Goal: Information Seeking & Learning: Find specific fact

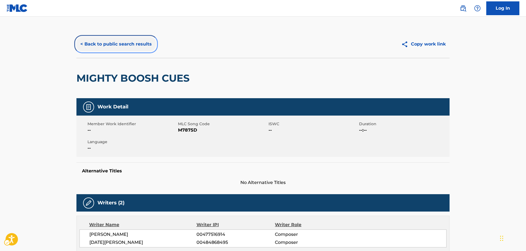
click at [104, 44] on button "< Back to public search results" at bounding box center [115, 44] width 79 height 14
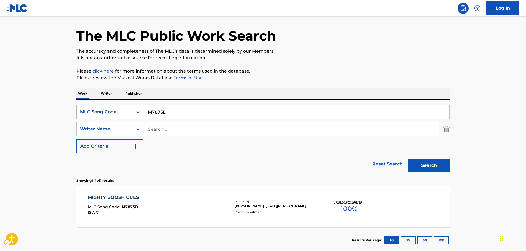
click at [132, 114] on div "MLC Song Code" at bounding box center [105, 112] width 56 height 10
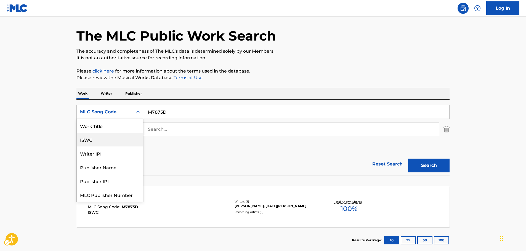
scroll to position [0, 0]
click at [114, 128] on div "Work Title" at bounding box center [110, 126] width 66 height 14
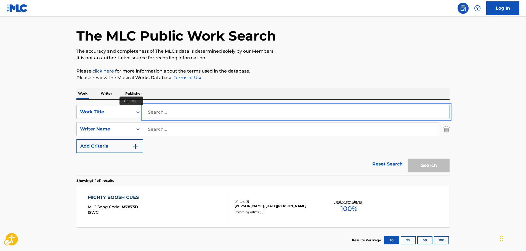
paste input "City of People"
type input "City of People"
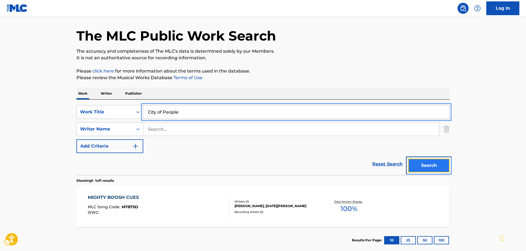
click at [428, 165] on button "Search" at bounding box center [428, 166] width 41 height 14
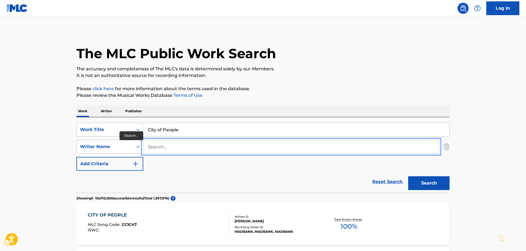
paste input "trasz"
type input "trasz"
click at [416, 182] on button "Search" at bounding box center [428, 183] width 41 height 14
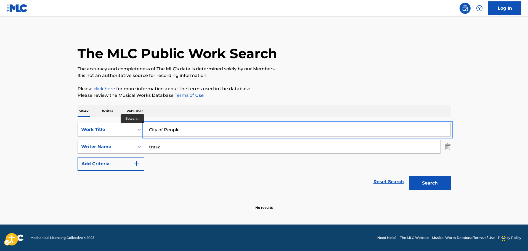
drag, startPoint x: 176, startPoint y: 129, endPoint x: 103, endPoint y: 133, distance: 72.7
click at [103, 133] on div "SearchWithCriteria754b3050-3cde-4398-9c80-d8c2158e7f7a Work Title City of People" at bounding box center [264, 130] width 373 height 14
paste input "[PERSON_NAME] Eyed [PERSON_NAME]"
type input "Cross Eyed [PERSON_NAME]"
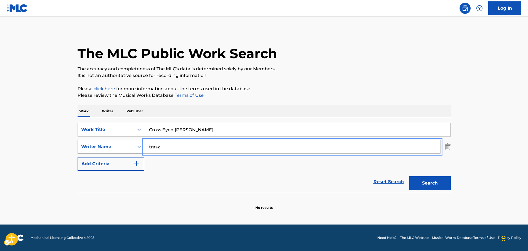
drag, startPoint x: 152, startPoint y: 149, endPoint x: 118, endPoint y: 149, distance: 34.2
click at [122, 149] on div "SearchWithCriteriae8440360-32e4-41a7-88b4-703eef1b93b6 Writer Name [PERSON_NAME]" at bounding box center [264, 147] width 373 height 14
click at [409, 176] on button "Search" at bounding box center [429, 183] width 41 height 14
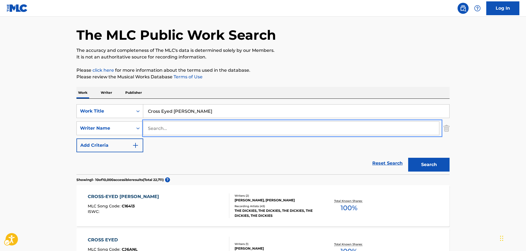
scroll to position [28, 0]
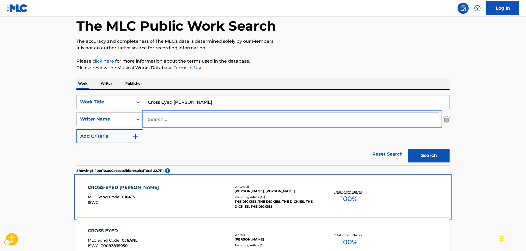
click at [152, 189] on div "CROSS-EYED [PERSON_NAME] MLC Song Code : C16413 ISWC :" at bounding box center [159, 196] width 142 height 25
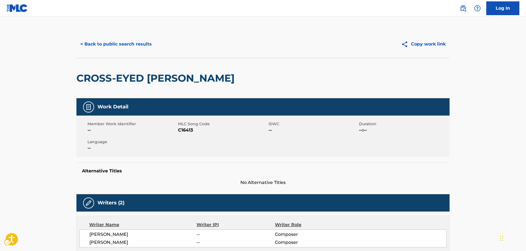
click at [185, 132] on span "MLC Song Code - C16413" at bounding box center [222, 130] width 89 height 7
copy span "C16413"
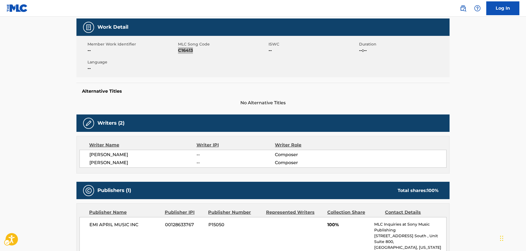
scroll to position [83, 0]
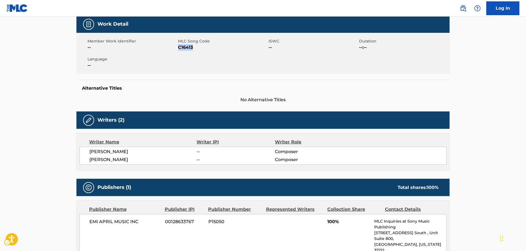
drag, startPoint x: 147, startPoint y: 162, endPoint x: 86, endPoint y: 153, distance: 61.6
click at [86, 153] on div "[PERSON_NAME] -- Composer [PERSON_NAME] -- Composer" at bounding box center [263, 156] width 367 height 18
copy div "[PERSON_NAME] -- Composer [PERSON_NAME]"
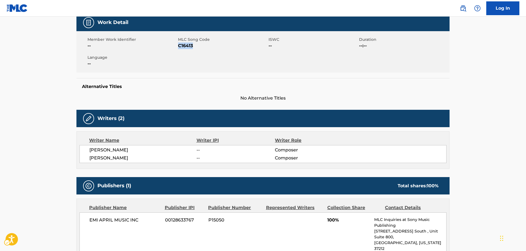
scroll to position [193, 0]
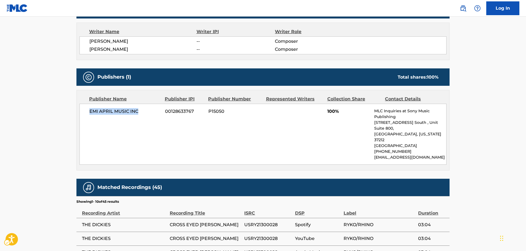
drag, startPoint x: 141, startPoint y: 110, endPoint x: 73, endPoint y: 115, distance: 67.5
click at [85, 112] on div "EMI APRIL MUSIC INC 00128633767 P15050 100% MLC Inquiries at Sony Music Publish…" at bounding box center [263, 134] width 367 height 61
copy span "EMI APRIL MUSIC INC"
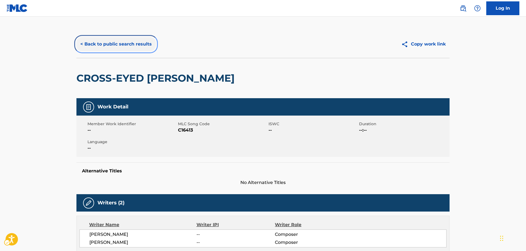
click at [137, 49] on button "< Back to public search results" at bounding box center [115, 44] width 79 height 14
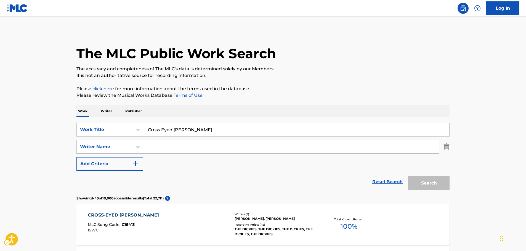
scroll to position [28, 0]
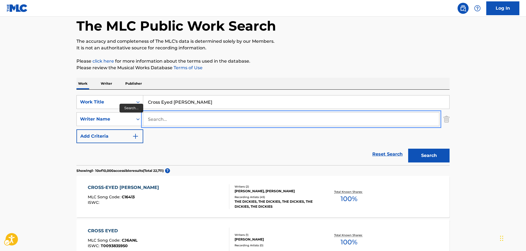
paste input "[PERSON_NAME]"
type input "[PERSON_NAME]"
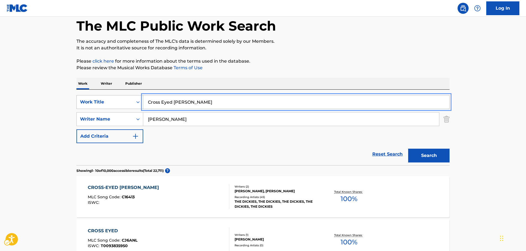
drag, startPoint x: 173, startPoint y: 106, endPoint x: 124, endPoint y: 104, distance: 48.3
paste input "Still Wanna Die"
type input "Still Wanna Die"
click at [422, 149] on button "Search" at bounding box center [428, 156] width 41 height 14
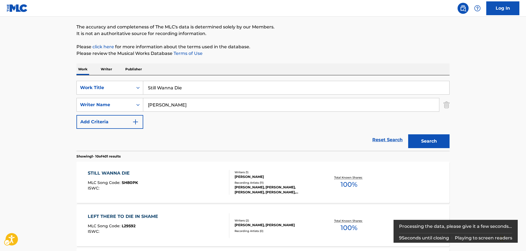
scroll to position [83, 0]
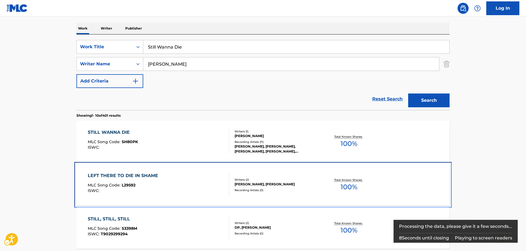
click at [153, 164] on div "LEFT THERE TO DIE IN SHAME MLC Song Code : L29592 ISWC : Writers ( 2 ) [PERSON_…" at bounding box center [262, 184] width 373 height 41
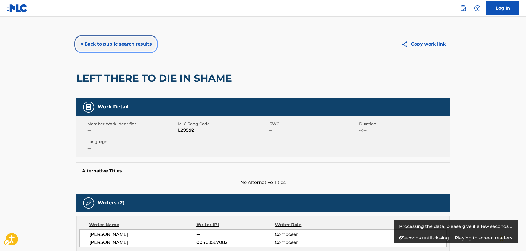
click at [123, 43] on button "< Back to public search results" at bounding box center [115, 44] width 79 height 14
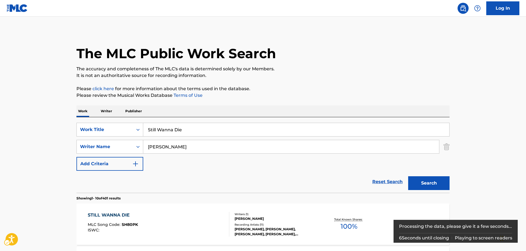
scroll to position [117, 0]
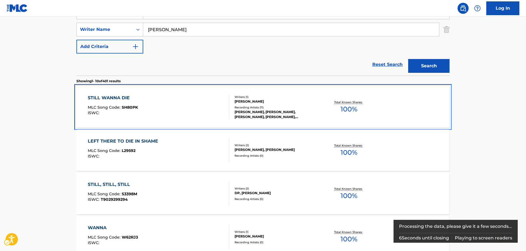
click at [181, 106] on div "STILL WANNA DIE MLC Song Code : SH80PK ISWC :" at bounding box center [159, 107] width 142 height 25
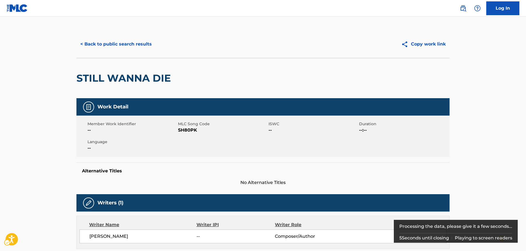
click at [185, 131] on span "MLC Song Code - SH80PK" at bounding box center [222, 130] width 89 height 7
copy span "SH80PK"
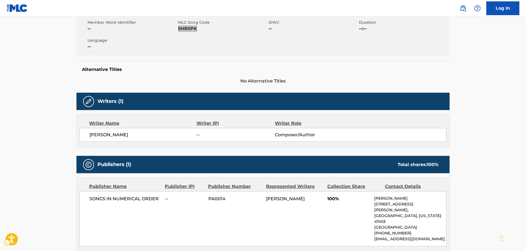
scroll to position [110, 0]
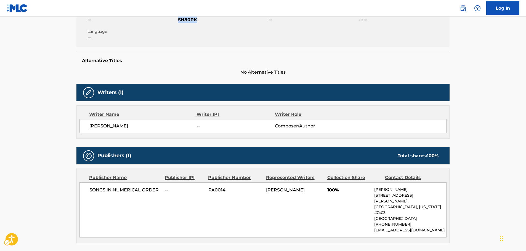
drag, startPoint x: 148, startPoint y: 130, endPoint x: 88, endPoint y: 127, distance: 60.2
click at [88, 127] on div "[PERSON_NAME] -- Composer/Author" at bounding box center [263, 126] width 367 height 14
copy span "[PERSON_NAME]"
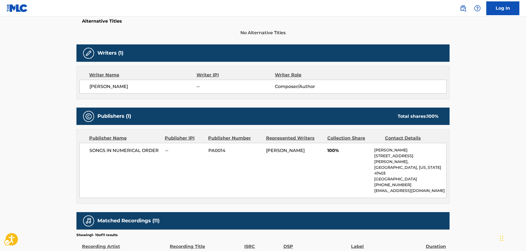
scroll to position [193, 0]
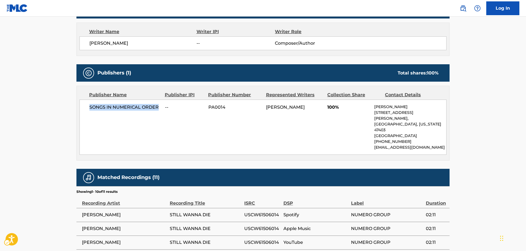
drag, startPoint x: 158, startPoint y: 107, endPoint x: 83, endPoint y: 109, distance: 74.6
click at [83, 109] on div "SONGS IN NUMERICAL ORDER -- PA0014 [PERSON_NAME] 100% [PERSON_NAME] [STREET_ADD…" at bounding box center [263, 127] width 367 height 55
copy span "SONGS IN NUMERICAL ORDER"
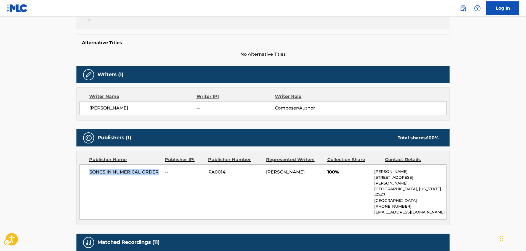
scroll to position [0, 0]
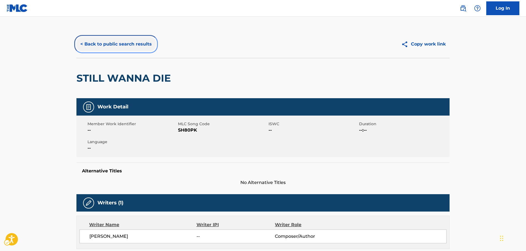
click at [106, 42] on button "< Back to public search results" at bounding box center [115, 44] width 79 height 14
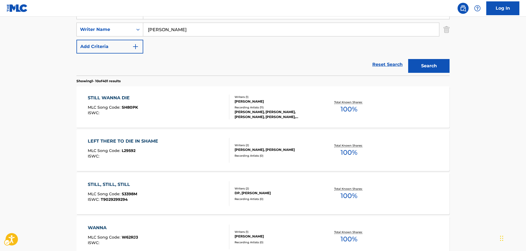
scroll to position [90, 0]
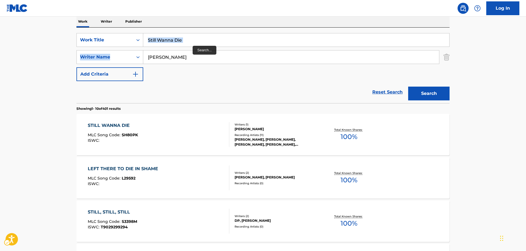
drag, startPoint x: 200, startPoint y: 47, endPoint x: 160, endPoint y: 51, distance: 40.5
click at [137, 44] on div "SearchWithCriteria754b3050-3cde-4398-9c80-d8c2158e7f7a Work Title Still Wanna D…" at bounding box center [262, 57] width 373 height 48
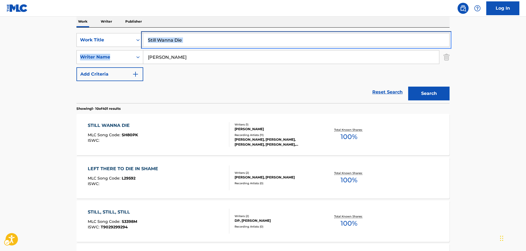
drag, startPoint x: 194, startPoint y: 39, endPoint x: 186, endPoint y: 40, distance: 8.3
click at [186, 40] on input "Still Wanna Die" at bounding box center [296, 39] width 306 height 13
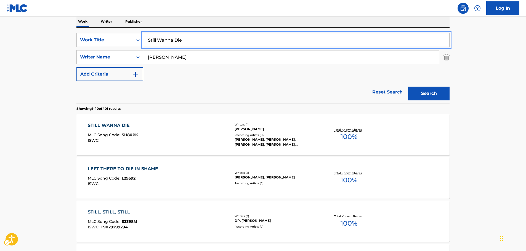
drag, startPoint x: 190, startPoint y: 39, endPoint x: 155, endPoint y: 54, distance: 38.0
click at [126, 39] on div "SearchWithCriteria754b3050-3cde-4398-9c80-d8c2158e7f7a Work Title Still Wanna D…" at bounding box center [262, 40] width 373 height 14
paste input "ANIMEJANAI"
type input "ANIMEJANAI"
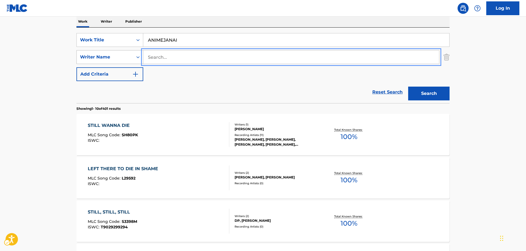
click at [408, 87] on button "Search" at bounding box center [428, 94] width 41 height 14
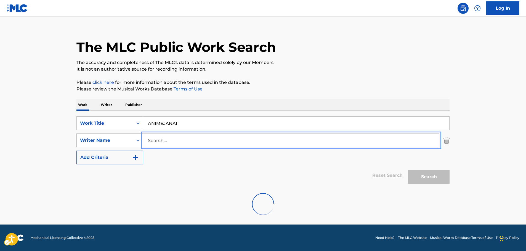
scroll to position [49, 0]
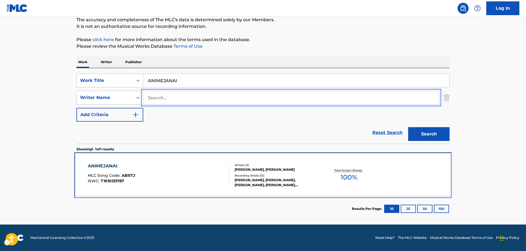
click at [177, 169] on div "ANIMEJANAI MLC Song Code : AB1ITJ ISWC : T1010131787" at bounding box center [159, 175] width 142 height 25
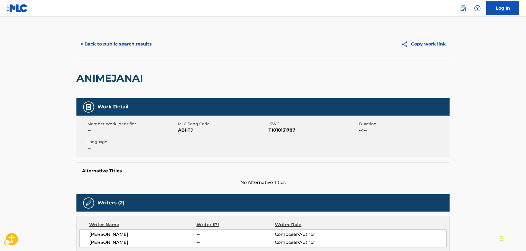
click at [188, 132] on span "MLC Song Code - AB1ITJ" at bounding box center [222, 130] width 89 height 7
copy span "AB1ITJ"
click at [275, 131] on span "ISWC - T1010131787" at bounding box center [313, 130] width 89 height 7
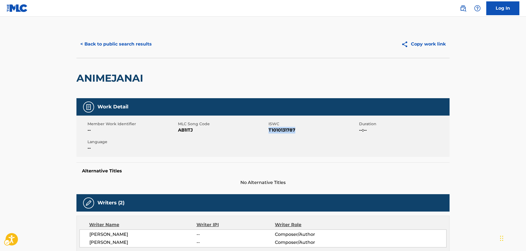
copy span "T1010131787"
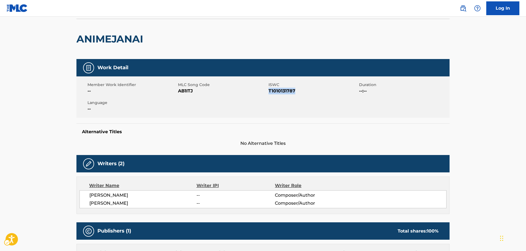
scroll to position [110, 0]
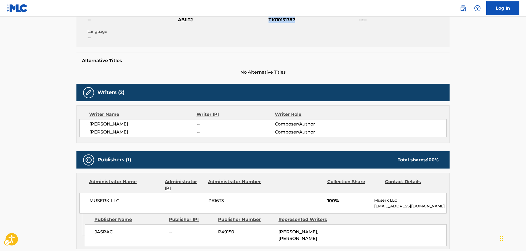
drag, startPoint x: 126, startPoint y: 133, endPoint x: 88, endPoint y: 124, distance: 39.2
click at [88, 124] on div "[PERSON_NAME] -- Composer/Author [PERSON_NAME] -- Composer/Author" at bounding box center [263, 128] width 367 height 18
copy div "[PERSON_NAME] -- Composer/Author [PERSON_NAME]"
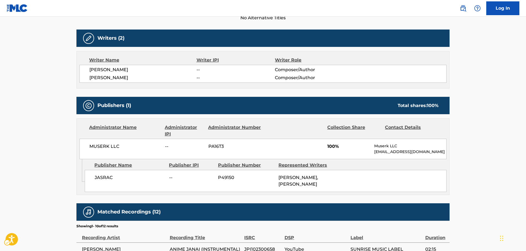
scroll to position [248, 0]
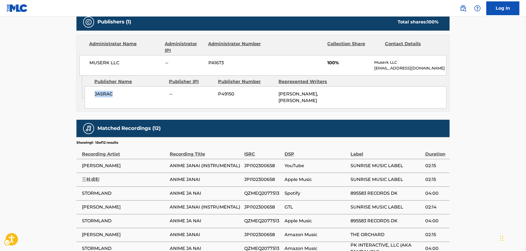
drag, startPoint x: 131, startPoint y: 97, endPoint x: 94, endPoint y: 98, distance: 37.0
click at [94, 98] on div "JASRAC -- P49150 [PERSON_NAME], [PERSON_NAME]" at bounding box center [266, 97] width 362 height 22
copy span "JASRAC"
drag, startPoint x: 118, startPoint y: 61, endPoint x: 90, endPoint y: 65, distance: 28.9
click at [90, 65] on span "MUSERK LLC" at bounding box center [124, 63] width 71 height 7
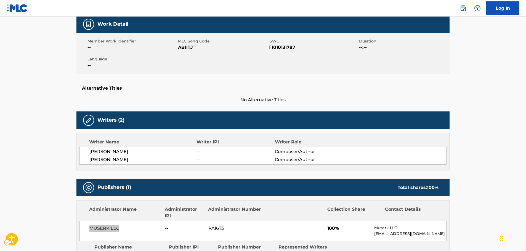
scroll to position [0, 0]
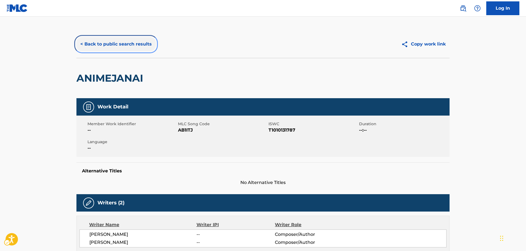
click at [118, 48] on button "< Back to public search results" at bounding box center [115, 44] width 79 height 14
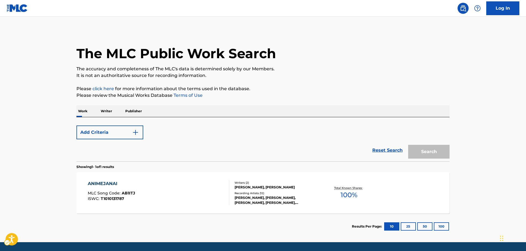
scroll to position [18, 0]
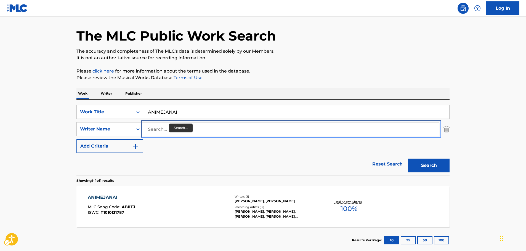
drag, startPoint x: 168, startPoint y: 128, endPoint x: 171, endPoint y: 124, distance: 4.1
paste input "Nagatomo"
type input "Nagatomo"
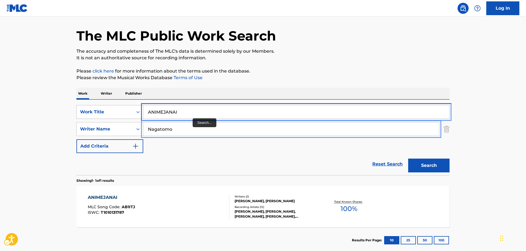
drag, startPoint x: 149, startPoint y: 115, endPoint x: 107, endPoint y: 114, distance: 42.0
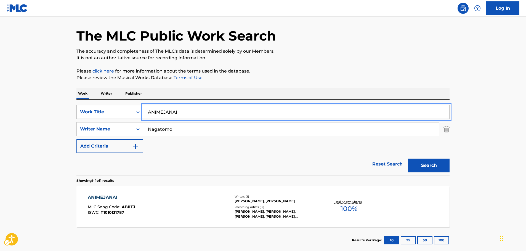
paste input "WINNERS FOREVER"
type input "WINNERS FOREVER"
click at [428, 170] on button "Search" at bounding box center [428, 166] width 41 height 14
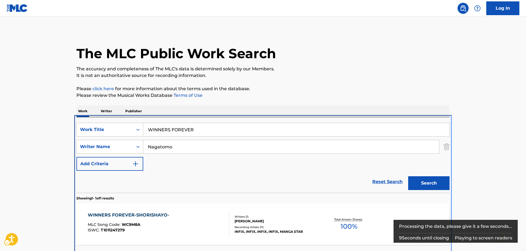
scroll to position [49, 0]
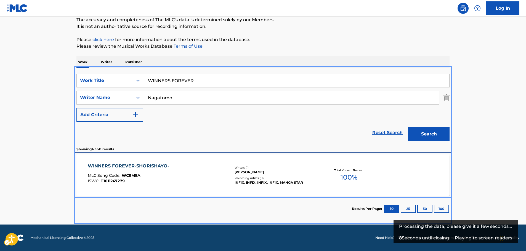
click at [176, 182] on div "WINNERS FOREVER-SHORISHAYO- MLC Song Code : WC9M8A ISWC : T1011247279" at bounding box center [159, 175] width 142 height 25
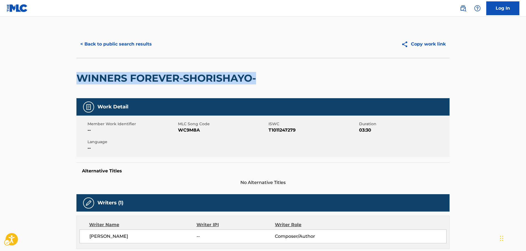
drag, startPoint x: 259, startPoint y: 78, endPoint x: 79, endPoint y: 77, distance: 180.0
click at [79, 77] on h2 "WINNERS FOREVER-SHORISHAYO-" at bounding box center [167, 78] width 182 height 12
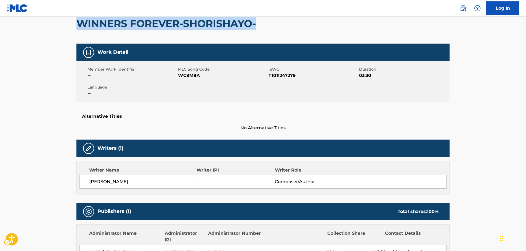
scroll to position [110, 0]
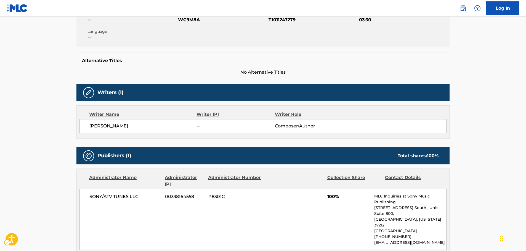
drag, startPoint x: 142, startPoint y: 127, endPoint x: 88, endPoint y: 127, distance: 54.4
click at [88, 127] on div "[PERSON_NAME] -- Composer/Author" at bounding box center [263, 126] width 367 height 14
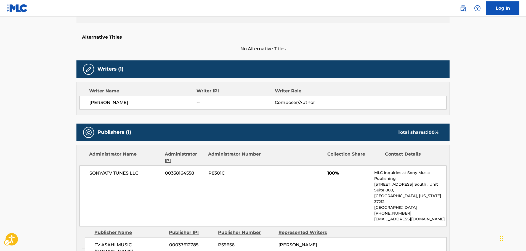
scroll to position [221, 0]
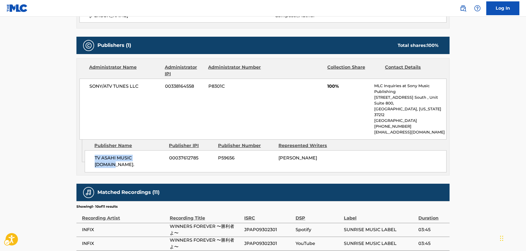
drag, startPoint x: 157, startPoint y: 149, endPoint x: 43, endPoint y: 157, distance: 114.5
click at [89, 152] on div "TV ASAHI MUSIC [DOMAIN_NAME]. 00037612785 P59656 [PERSON_NAME]" at bounding box center [266, 161] width 362 height 22
drag, startPoint x: 86, startPoint y: 87, endPoint x: 84, endPoint y: 87, distance: 2.8
click at [84, 87] on div "SONY/ATV TUNES LLC 00338164558 P8301C 100% MLC Inquiries at Sony Music Publishi…" at bounding box center [263, 109] width 367 height 61
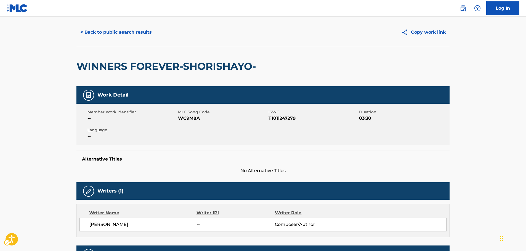
scroll to position [0, 0]
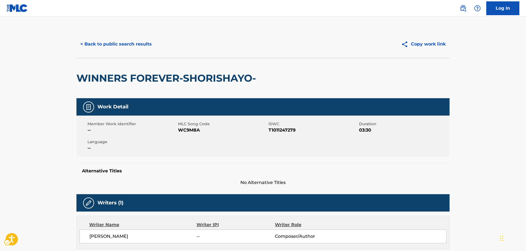
click at [187, 131] on span "MLC Song Code - WC9M8A" at bounding box center [222, 130] width 89 height 7
click at [285, 132] on span "ISWC - T1011247279" at bounding box center [313, 130] width 89 height 7
click at [125, 48] on button "< Back to public search results" at bounding box center [115, 44] width 79 height 14
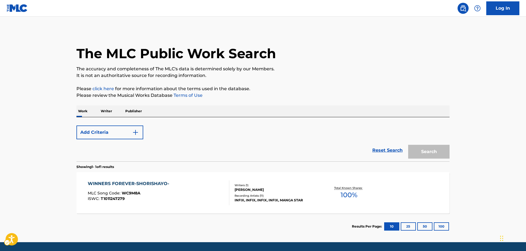
scroll to position [18, 0]
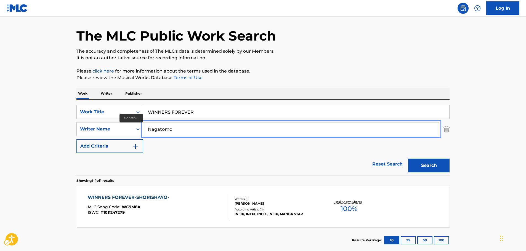
paste input "[PERSON_NAME]"
type input "[PERSON_NAME]"
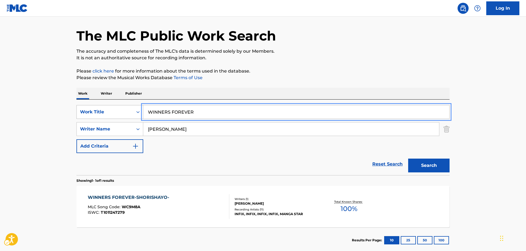
drag, startPoint x: 161, startPoint y: 115, endPoint x: 94, endPoint y: 116, distance: 67.6
paste input "[PERSON_NAME] of the Bells"
type input "[PERSON_NAME] of the Bells"
drag, startPoint x: 424, startPoint y: 167, endPoint x: 127, endPoint y: 121, distance: 300.9
click at [424, 167] on button "Search" at bounding box center [428, 166] width 41 height 14
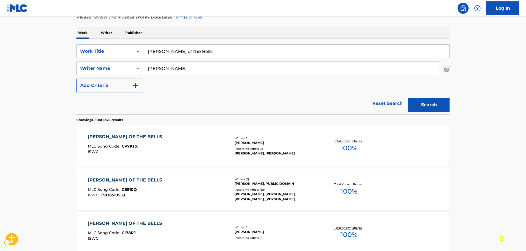
scroll to position [62, 0]
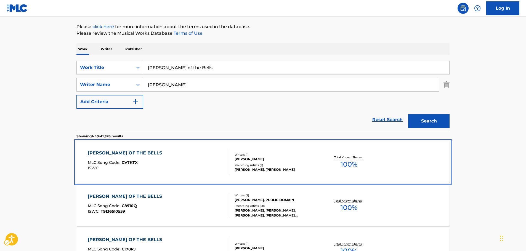
click at [172, 156] on div "[PERSON_NAME] OF THE BELLS MLC Song Code : CV7KTX ISWC :" at bounding box center [159, 162] width 142 height 25
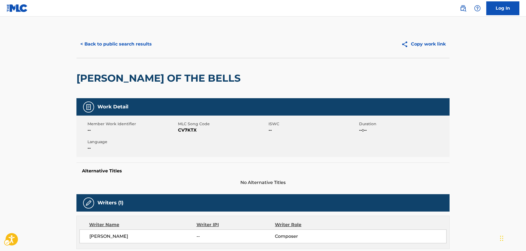
click at [183, 132] on span "MLC Song Code - CV7KTX" at bounding box center [222, 130] width 89 height 7
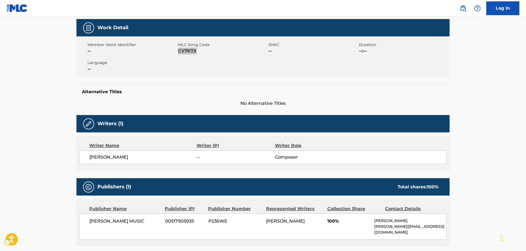
scroll to position [138, 0]
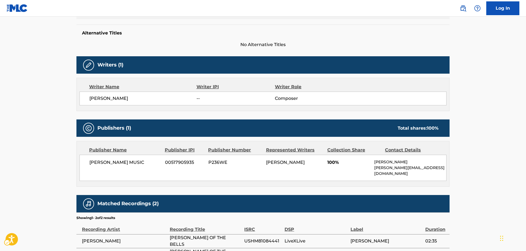
drag, startPoint x: 160, startPoint y: 163, endPoint x: 1, endPoint y: 184, distance: 159.5
click at [70, 166] on div "< Back to public search results Copy work link [PERSON_NAME] OF THE BELLS Work …" at bounding box center [263, 77] width 386 height 370
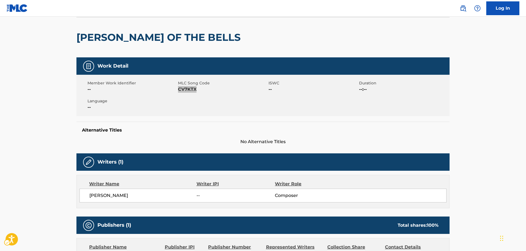
scroll to position [0, 0]
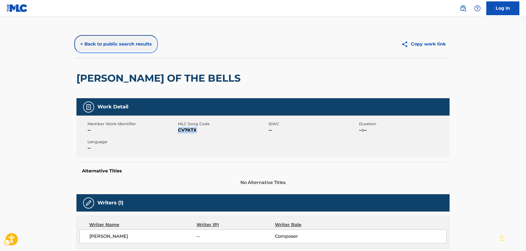
click at [135, 41] on button "< Back to public search results" at bounding box center [115, 44] width 79 height 14
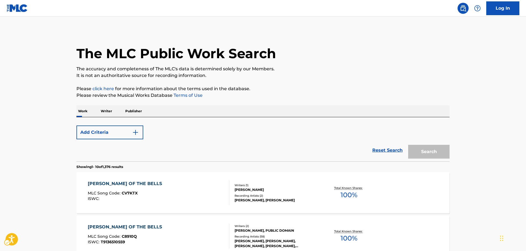
scroll to position [62, 0]
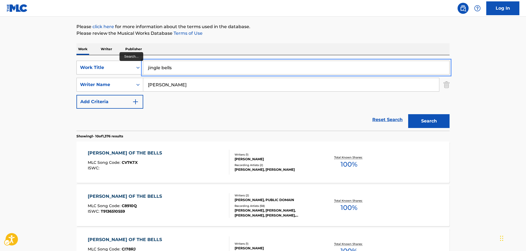
type input "jingle bells"
click at [408, 114] on button "Search" at bounding box center [428, 121] width 41 height 14
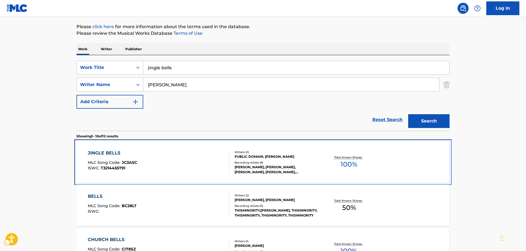
click at [163, 151] on div "JINGLE BELLS MLC Song Code : JC3ASC ISWC : T3214455791" at bounding box center [159, 162] width 142 height 25
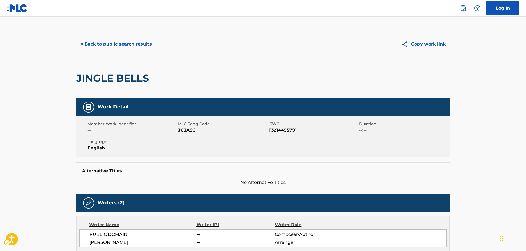
click at [104, 243] on span "[PERSON_NAME]" at bounding box center [142, 242] width 107 height 7
click at [191, 131] on span "MLC Song Code - JC3ASC" at bounding box center [222, 130] width 89 height 7
click at [284, 132] on span "ISWC - T3214455791" at bounding box center [313, 130] width 89 height 7
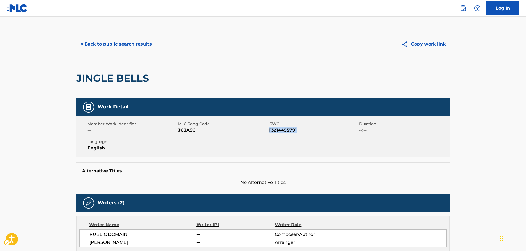
click at [284, 132] on span "ISWC - T3214455791" at bounding box center [313, 130] width 89 height 7
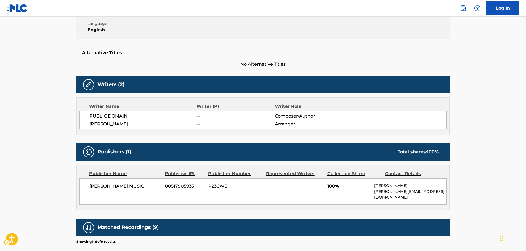
scroll to position [166, 0]
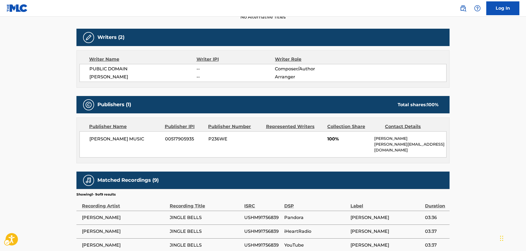
drag, startPoint x: 158, startPoint y: 142, endPoint x: 89, endPoint y: 142, distance: 68.5
click at [89, 142] on div "[PERSON_NAME] MUSIC 00517905935 P236WE 100% [PERSON_NAME] [PERSON_NAME][EMAIL_A…" at bounding box center [263, 144] width 367 height 26
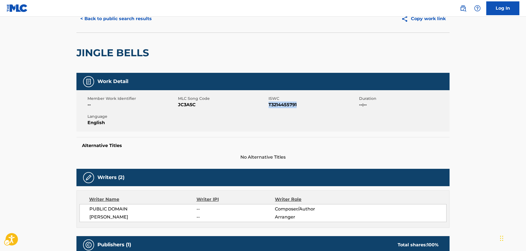
scroll to position [0, 0]
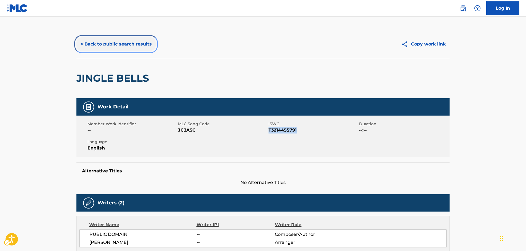
click at [95, 44] on button "< Back to public search results" at bounding box center [115, 44] width 79 height 14
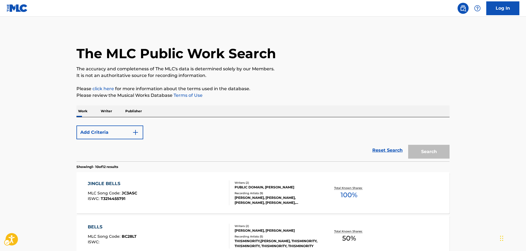
scroll to position [62, 0]
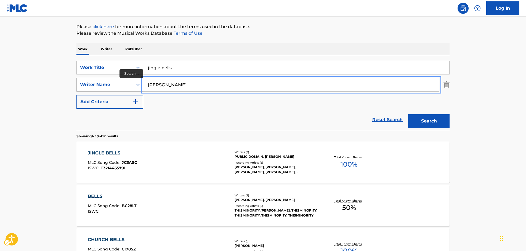
drag, startPoint x: 136, startPoint y: 86, endPoint x: 140, endPoint y: 85, distance: 4.2
paste input "[PERSON_NAME]"
type input "[PERSON_NAME]"
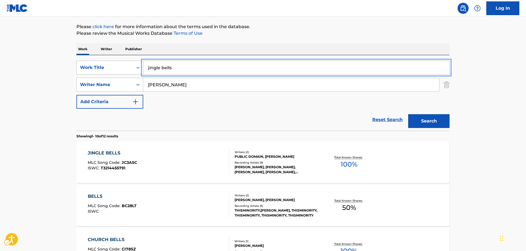
drag, startPoint x: 140, startPoint y: 71, endPoint x: 123, endPoint y: 71, distance: 16.8
paste input "Russian Dance"
type input "Russian Dance"
click at [418, 123] on button "Search" at bounding box center [428, 121] width 41 height 14
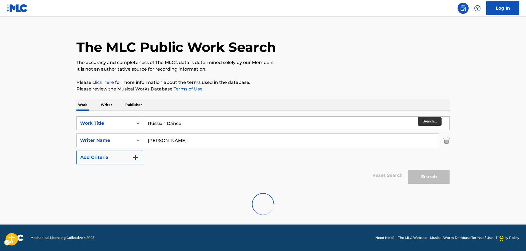
scroll to position [0, 0]
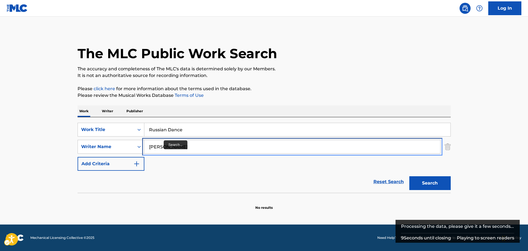
click at [167, 145] on input "[PERSON_NAME]" at bounding box center [292, 146] width 296 height 13
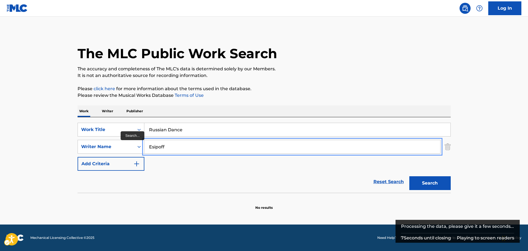
type input "Esipoff"
click at [409, 176] on button "Search" at bounding box center [429, 183] width 41 height 14
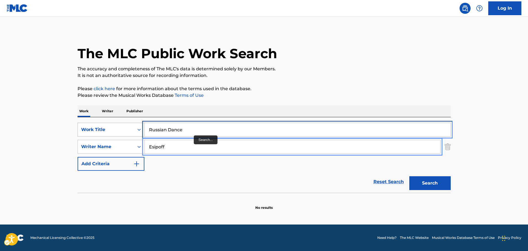
drag, startPoint x: 177, startPoint y: 129, endPoint x: 108, endPoint y: 130, distance: 69.0
click at [110, 129] on div "SearchWithCriteria754b3050-3cde-4398-9c80-d8c2158e7f7a Work Title Russian Dance" at bounding box center [264, 130] width 373 height 14
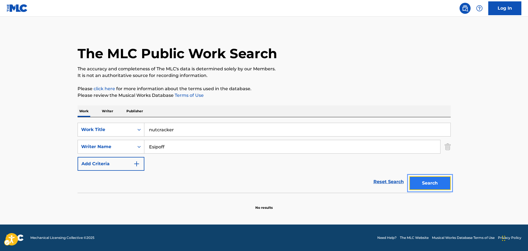
click at [433, 182] on button "Search" at bounding box center [429, 183] width 41 height 14
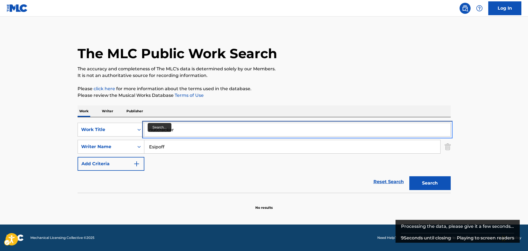
click at [158, 129] on input "nutcracker" at bounding box center [297, 129] width 306 height 13
type input "nut cracker"
click at [409, 176] on button "Search" at bounding box center [429, 183] width 41 height 14
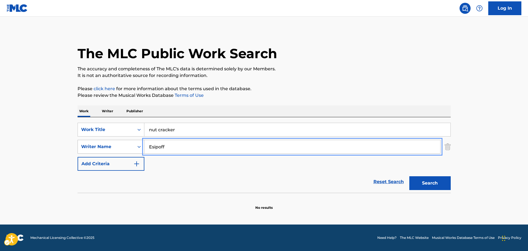
drag, startPoint x: 149, startPoint y: 146, endPoint x: 114, endPoint y: 145, distance: 35.3
click at [114, 145] on div "SearchWithCriteriae8440360-32e4-41a7-88b4-703eef1b93b6 Writer Name [PERSON_NAME]" at bounding box center [264, 147] width 373 height 14
type input "[PERSON_NAME]"
click at [446, 188] on button "Search" at bounding box center [429, 183] width 41 height 14
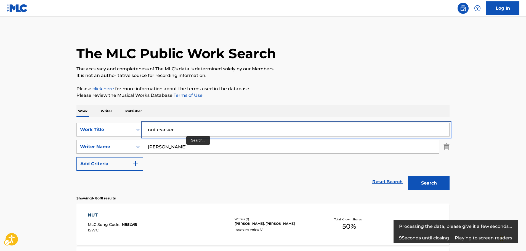
click at [158, 127] on input "nut cracker" at bounding box center [296, 129] width 306 height 13
type input "nutcracker"
click at [408, 176] on button "Search" at bounding box center [428, 183] width 41 height 14
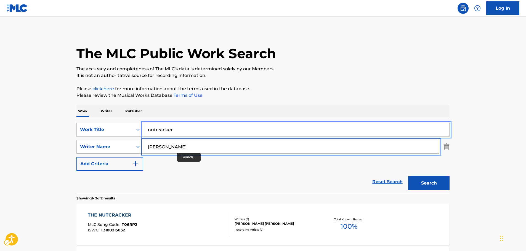
click at [135, 150] on div "SearchWithCriteriae8440360-32e4-41a7-88b4-703eef1b93b6 Writer Name [PERSON_NAME]" at bounding box center [262, 147] width 373 height 14
paste input "[PERSON_NAME]"
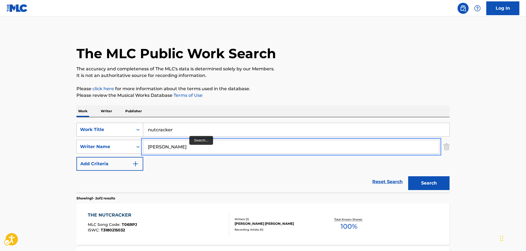
type input "[PERSON_NAME]"
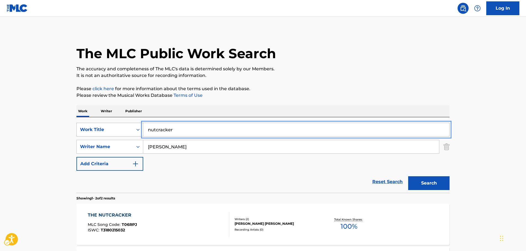
drag, startPoint x: 125, startPoint y: 129, endPoint x: 114, endPoint y: 129, distance: 10.8
click at [114, 130] on div "SearchWithCriteria754b3050-3cde-4398-9c80-d8c2158e7f7a Work Title nutcracker" at bounding box center [262, 130] width 373 height 14
click at [213, 128] on input "nutcracker" at bounding box center [296, 129] width 306 height 13
drag, startPoint x: 146, startPoint y: 128, endPoint x: 326, endPoint y: 163, distance: 183.4
click at [103, 130] on div "SearchWithCriteria754b3050-3cde-4398-9c80-d8c2158e7f7a Work Title nutcracker" at bounding box center [262, 130] width 373 height 14
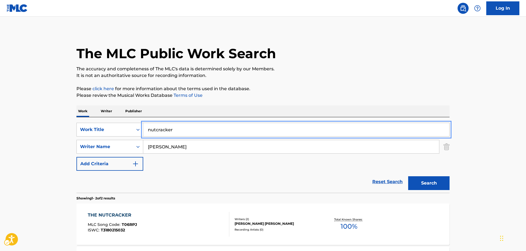
paste input "Joy to the World"
type input "Joy to the World"
click at [426, 183] on button "Search" at bounding box center [428, 183] width 41 height 14
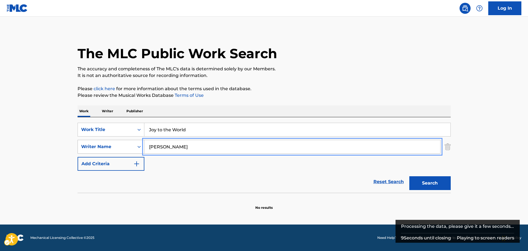
drag, startPoint x: 164, startPoint y: 146, endPoint x: 118, endPoint y: 150, distance: 46.3
click at [118, 150] on div "SearchWithCriteriae8440360-32e4-41a7-88b4-703eef1b93b6 Writer Name [PERSON_NAME]" at bounding box center [264, 147] width 373 height 14
type input "Tonioli"
click at [409, 176] on button "Search" at bounding box center [429, 183] width 41 height 14
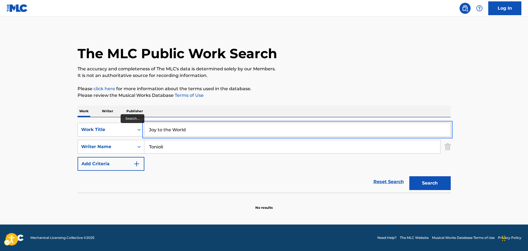
paste input "O Come [PERSON_NAME]"
drag, startPoint x: 195, startPoint y: 129, endPoint x: 62, endPoint y: 126, distance: 133.9
click at [75, 136] on div "The MLC Public Work Search The accuracy and completeness of The MLC's data is d…" at bounding box center [264, 120] width 386 height 180
type input "O Come [PERSON_NAME]"
click at [49, 119] on main "The MLC Public Work Search The accuracy and completeness of The MLC's data is d…" at bounding box center [264, 121] width 528 height 208
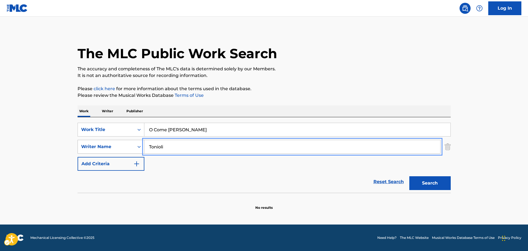
drag, startPoint x: 141, startPoint y: 144, endPoint x: 122, endPoint y: 145, distance: 19.3
click at [122, 145] on div "SearchWithCriteriae8440360-32e4-41a7-88b4-703eef1b93b6 Writer Name [PERSON_NAME]" at bounding box center [264, 147] width 373 height 14
type input "[PERSON_NAME]"
click at [409, 176] on button "Search" at bounding box center [429, 183] width 41 height 14
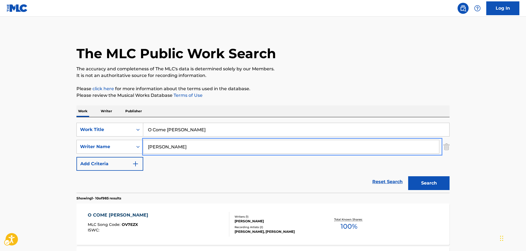
scroll to position [28, 0]
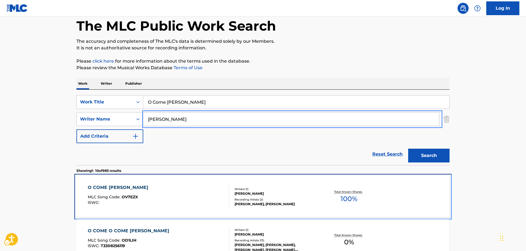
click at [160, 193] on div "O COME [PERSON_NAME] MLC Song Code : OV7EZX ISWC :" at bounding box center [159, 196] width 142 height 25
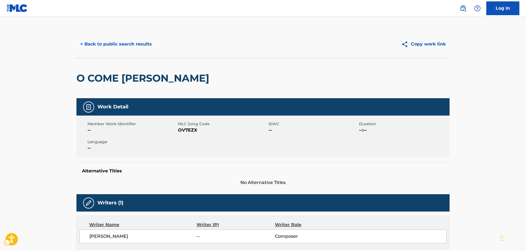
click at [185, 129] on span "MLC Song Code - OV7EZX" at bounding box center [222, 130] width 89 height 7
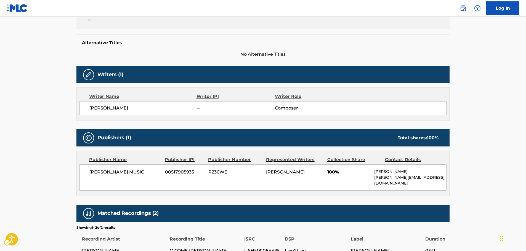
scroll to position [138, 0]
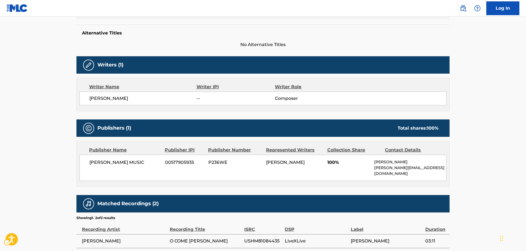
drag, startPoint x: 161, startPoint y: 162, endPoint x: 98, endPoint y: 157, distance: 63.4
click at [85, 165] on div "[PERSON_NAME] MUSIC 00517905935 P236WE [PERSON_NAME] 100% [PERSON_NAME] [PERSON…" at bounding box center [263, 168] width 367 height 26
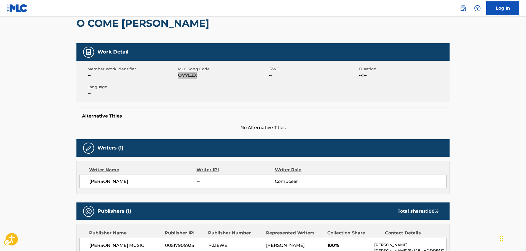
scroll to position [0, 0]
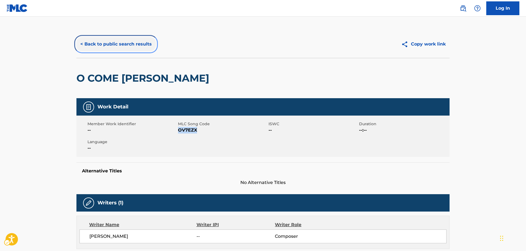
drag, startPoint x: 121, startPoint y: 39, endPoint x: 121, endPoint y: 116, distance: 76.7
click at [121, 39] on button "< Back to public search results" at bounding box center [115, 44] width 79 height 14
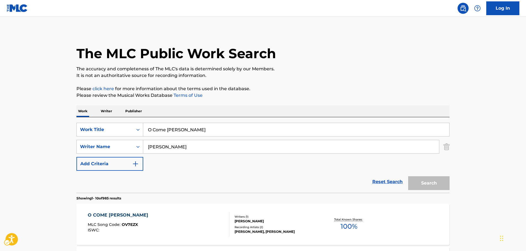
scroll to position [28, 0]
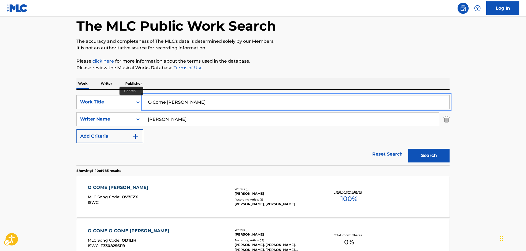
drag, startPoint x: 114, startPoint y: 105, endPoint x: 98, endPoint y: 105, distance: 15.5
paste input "Jingle Bells"
type input "Jingle Bells"
drag, startPoint x: 52, startPoint y: 106, endPoint x: 86, endPoint y: 112, distance: 35.3
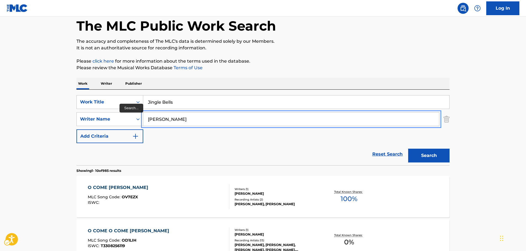
drag, startPoint x: 166, startPoint y: 120, endPoint x: 67, endPoint y: 120, distance: 98.8
type input "garson"
click at [408, 149] on button "Search" at bounding box center [428, 156] width 41 height 14
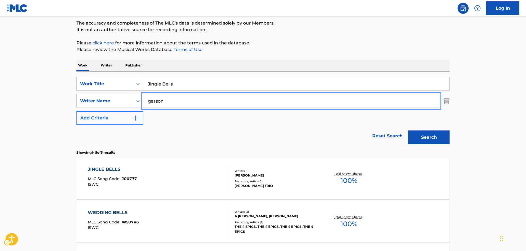
scroll to position [55, 0]
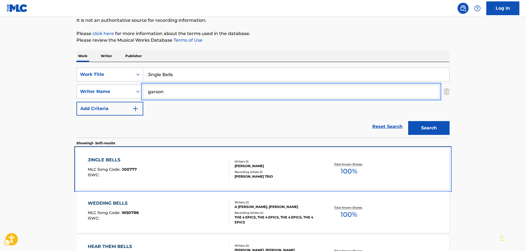
drag, startPoint x: 152, startPoint y: 160, endPoint x: 431, endPoint y: 0, distance: 322.0
click at [152, 160] on div "JINGLE BELLS MLC Song Code : J00777 ISWC :" at bounding box center [159, 169] width 142 height 25
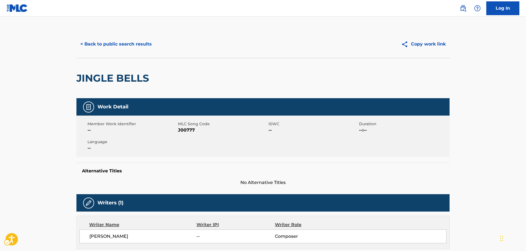
click at [184, 131] on span "MLC Song Code - J00777" at bounding box center [222, 130] width 89 height 7
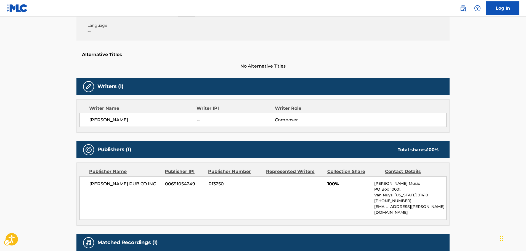
scroll to position [166, 0]
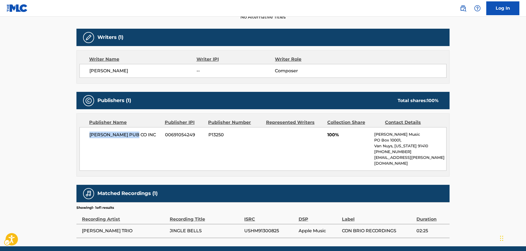
drag, startPoint x: 146, startPoint y: 135, endPoint x: 73, endPoint y: 138, distance: 73.8
click at [73, 138] on div "< Back to public search results Copy work link JINGLE BELLS Work Detail Member …" at bounding box center [263, 51] width 386 height 373
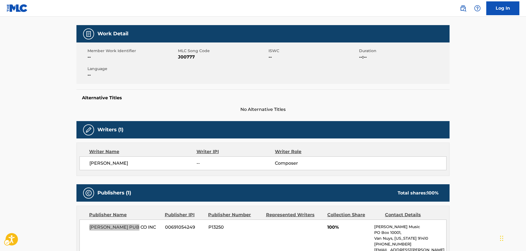
scroll to position [0, 0]
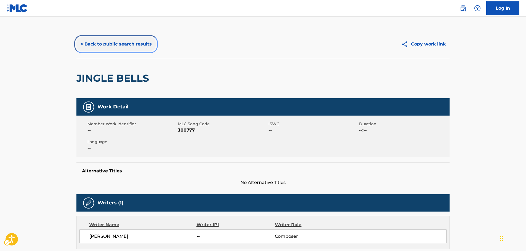
click at [107, 43] on button "< Back to public search results" at bounding box center [115, 44] width 79 height 14
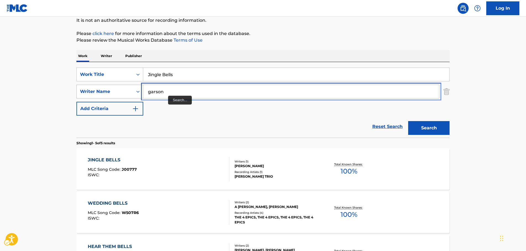
drag, startPoint x: 173, startPoint y: 89, endPoint x: 110, endPoint y: 93, distance: 62.8
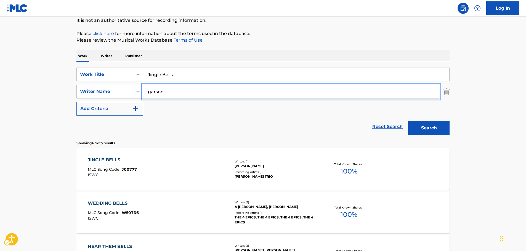
paste input "schmidt"
type input "schmidt"
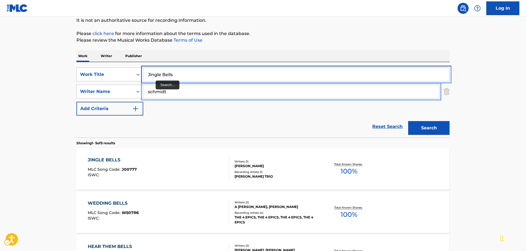
drag, startPoint x: 136, startPoint y: 78, endPoint x: 67, endPoint y: 81, distance: 69.6
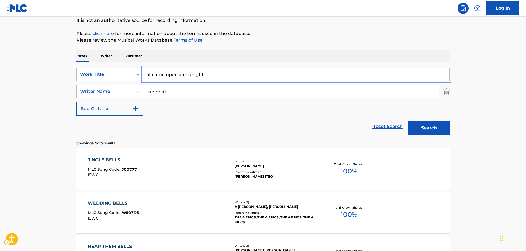
type input "it came upon a midnight"
click at [408, 121] on button "Search" at bounding box center [428, 128] width 41 height 14
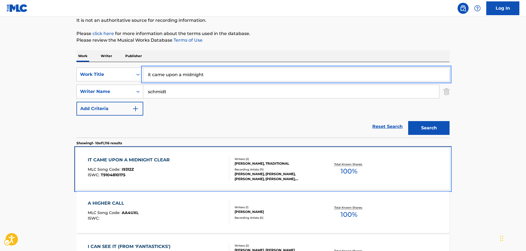
click at [182, 166] on div "IT CAME UPON A MIDNIGHT CLEAR MLC Song Code : I9312Z ISWC : T9104810175" at bounding box center [159, 169] width 142 height 25
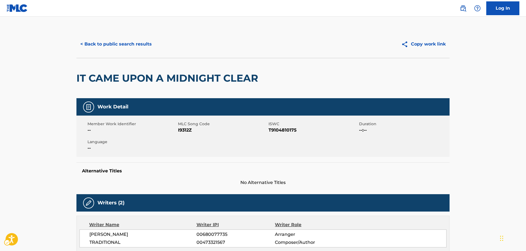
click at [187, 130] on span "MLC Song Code - I9312Z" at bounding box center [222, 130] width 89 height 7
click at [288, 130] on span "ISWC - T9104810175" at bounding box center [313, 130] width 89 height 7
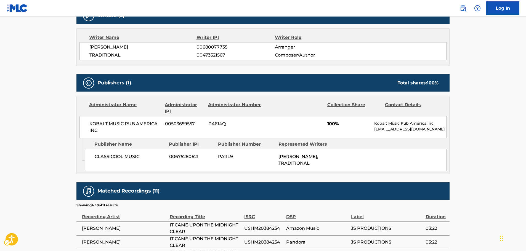
scroll to position [193, 0]
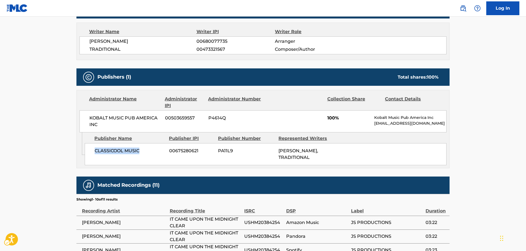
drag, startPoint x: 115, startPoint y: 152, endPoint x: 1, endPoint y: 165, distance: 115.3
click at [85, 153] on div "CLASSICOOL MUSIC 00675280621 PA11L9 [PERSON_NAME], TRADITIONAL" at bounding box center [266, 154] width 362 height 22
drag, startPoint x: 106, startPoint y: 123, endPoint x: 80, endPoint y: 118, distance: 26.7
click at [80, 118] on div "KOBALT MUSIC PUB AMERICA INC 00503659557 P4614Q 100% Kobalt Music Pub America I…" at bounding box center [263, 121] width 367 height 22
